Goal: Information Seeking & Learning: Learn about a topic

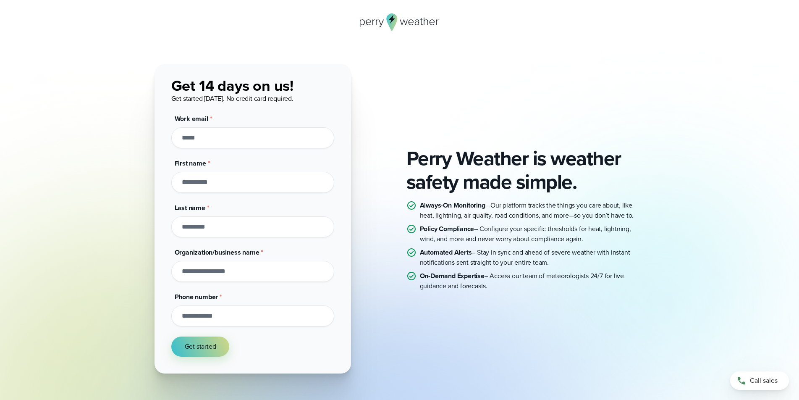
click at [505, 287] on p "On-Demand Expertise – Access our team of meteorologists 24/7 for live guidance …" at bounding box center [532, 281] width 225 height 20
click at [517, 280] on p "On-Demand Expertise – Access our team of meteorologists 24/7 for live guidance …" at bounding box center [532, 281] width 225 height 20
click at [512, 289] on p "On-Demand Expertise – Access our team of meteorologists 24/7 for live guidance …" at bounding box center [532, 281] width 225 height 20
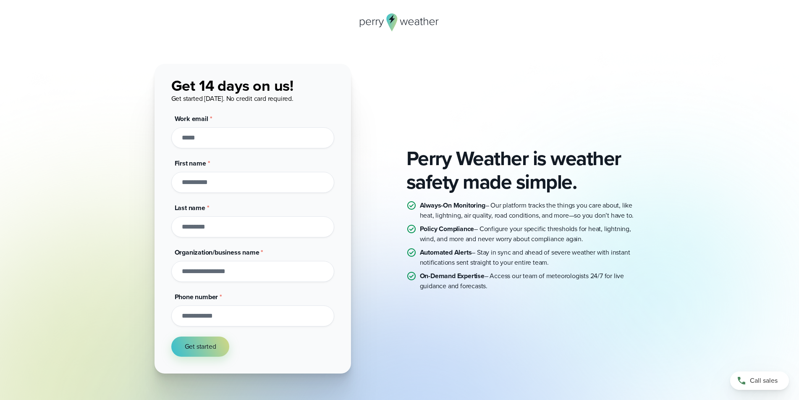
click at [512, 289] on p "On-Demand Expertise – Access our team of meteorologists 24/7 for live guidance …" at bounding box center [532, 281] width 225 height 20
click at [250, 134] on input "Work email *" at bounding box center [252, 137] width 163 height 21
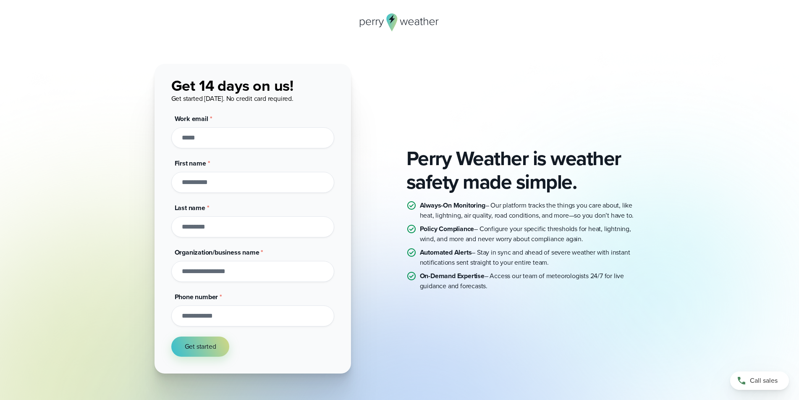
click at [522, 120] on div "Perry Weather is weather safety made simple. Always-On Monitoring – Our platfor…" at bounding box center [400, 219] width 491 height 310
